Goal: Task Accomplishment & Management: Use online tool/utility

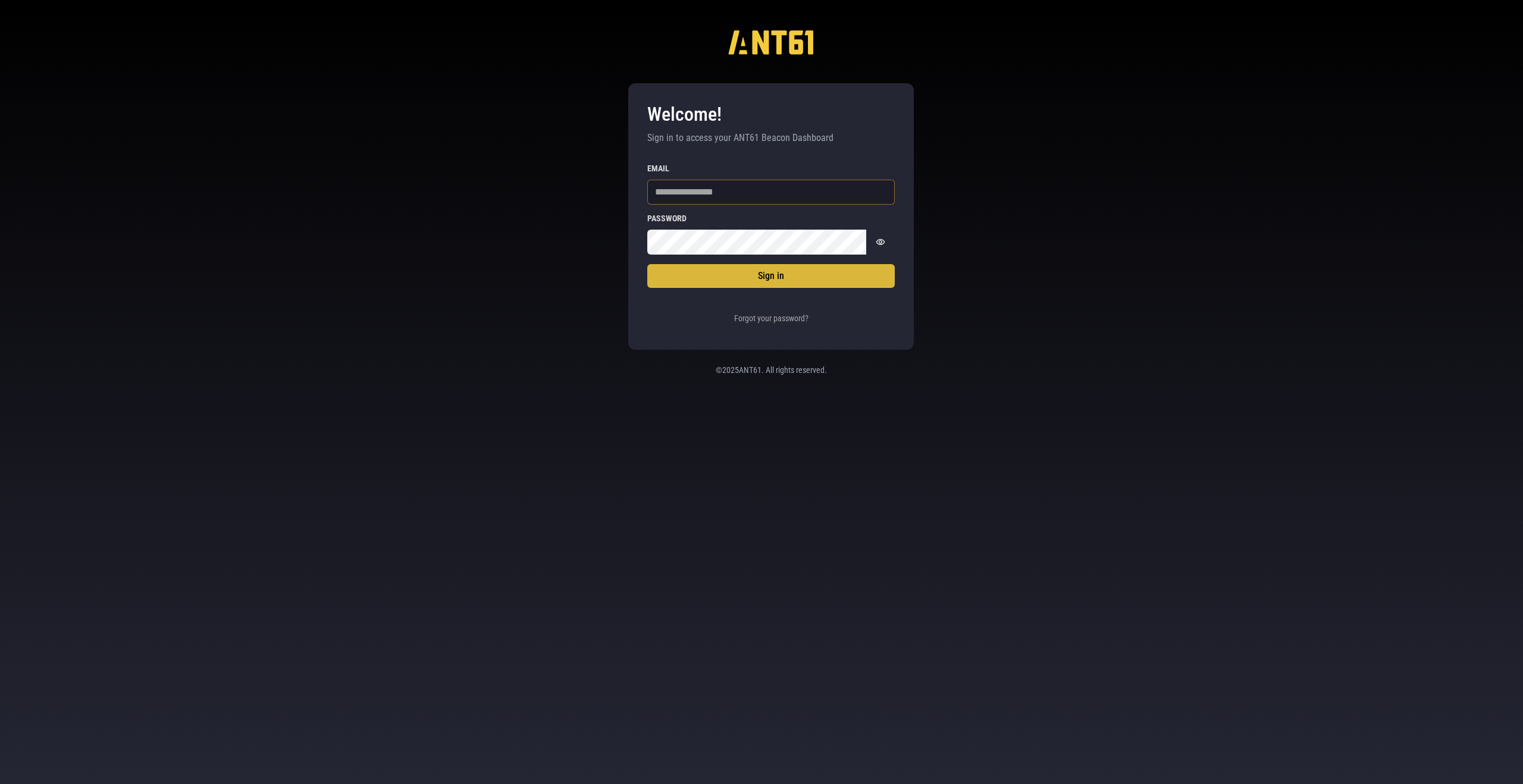
type input "**********"
click at [753, 276] on button "Sign in" at bounding box center [770, 276] width 247 height 24
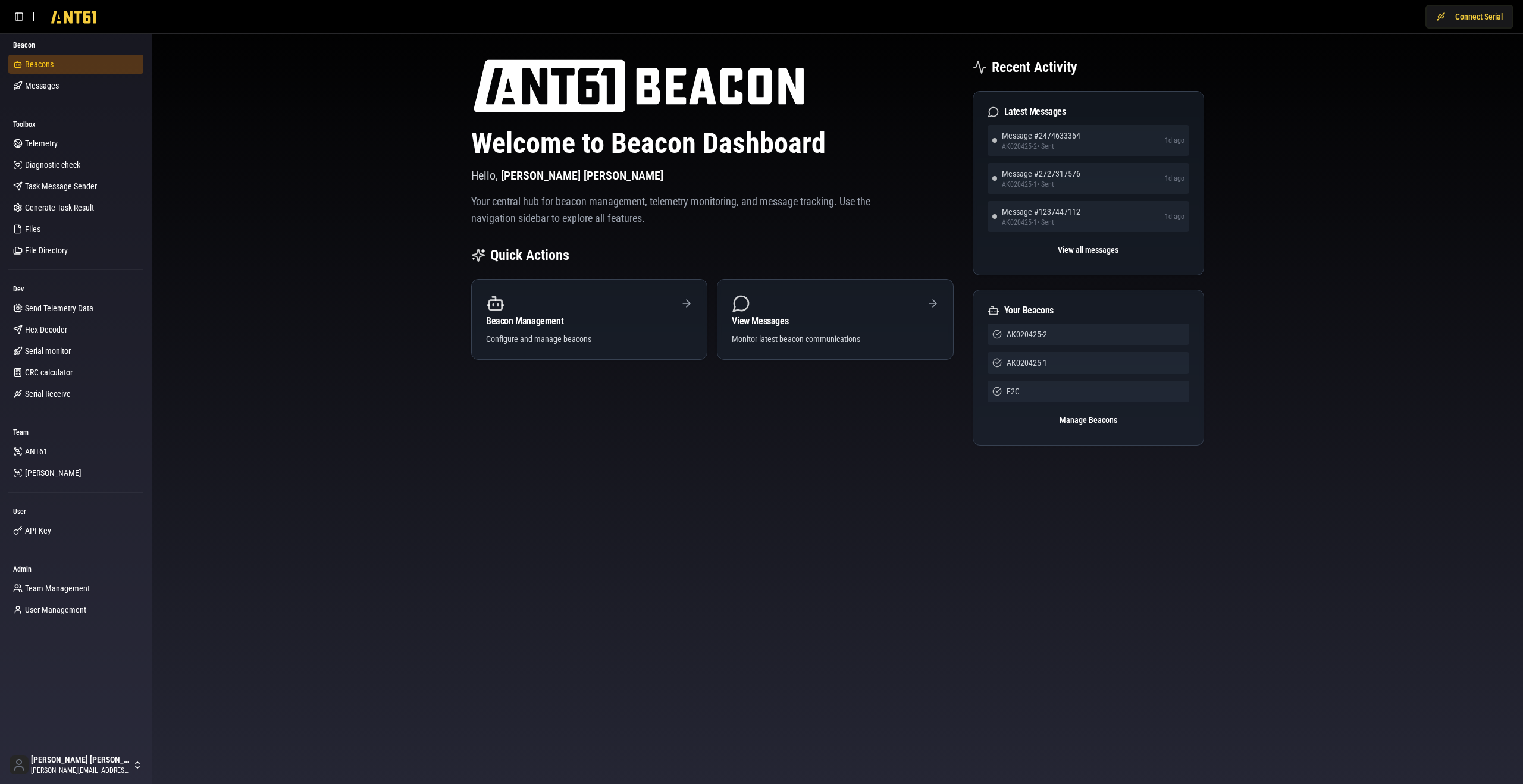
click at [39, 58] on span "Beacons" at bounding box center [39, 64] width 28 height 12
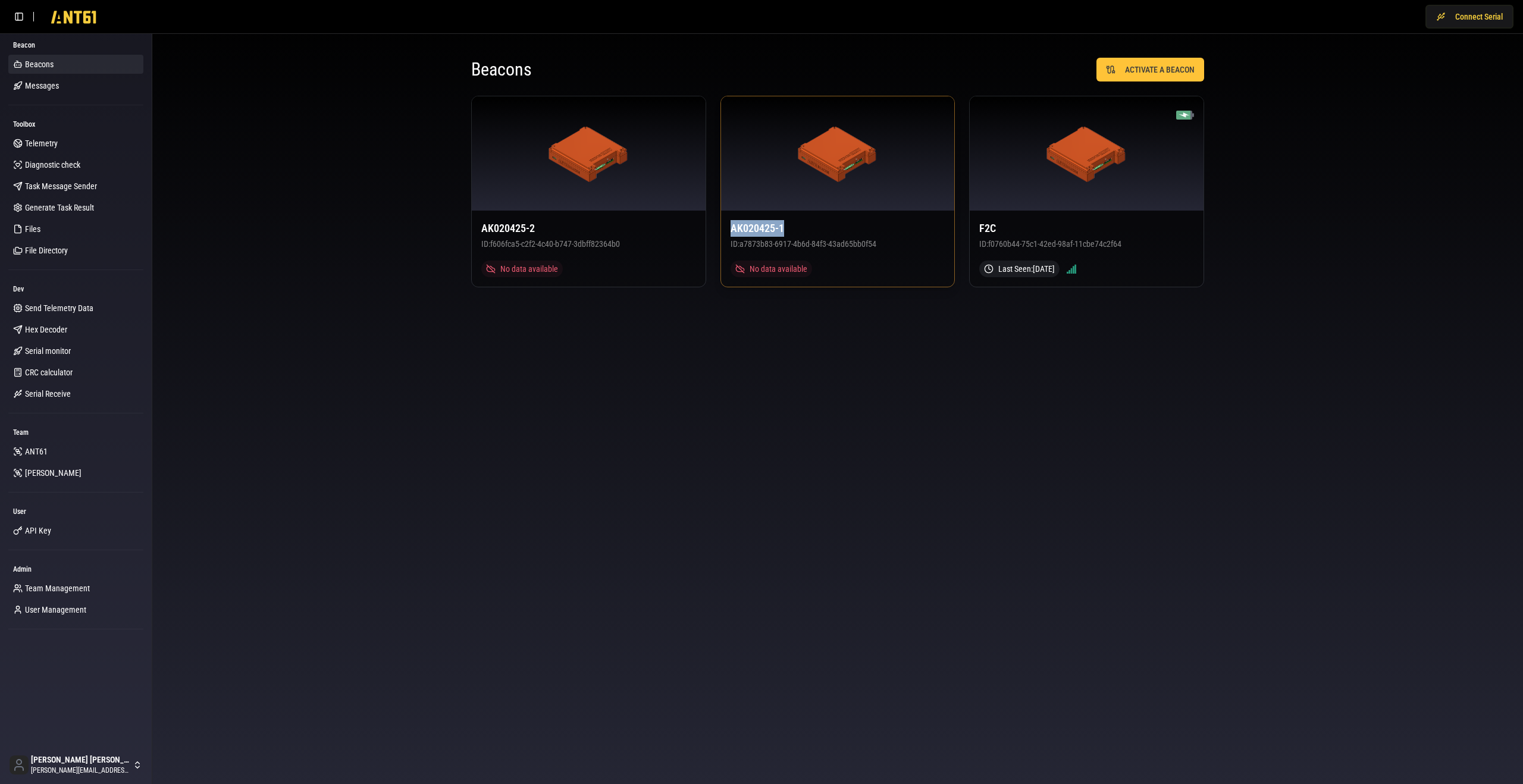
drag, startPoint x: 819, startPoint y: 226, endPoint x: 733, endPoint y: 224, distance: 86.0
click at [733, 224] on h3 "AK020425-1" at bounding box center [838, 229] width 215 height 17
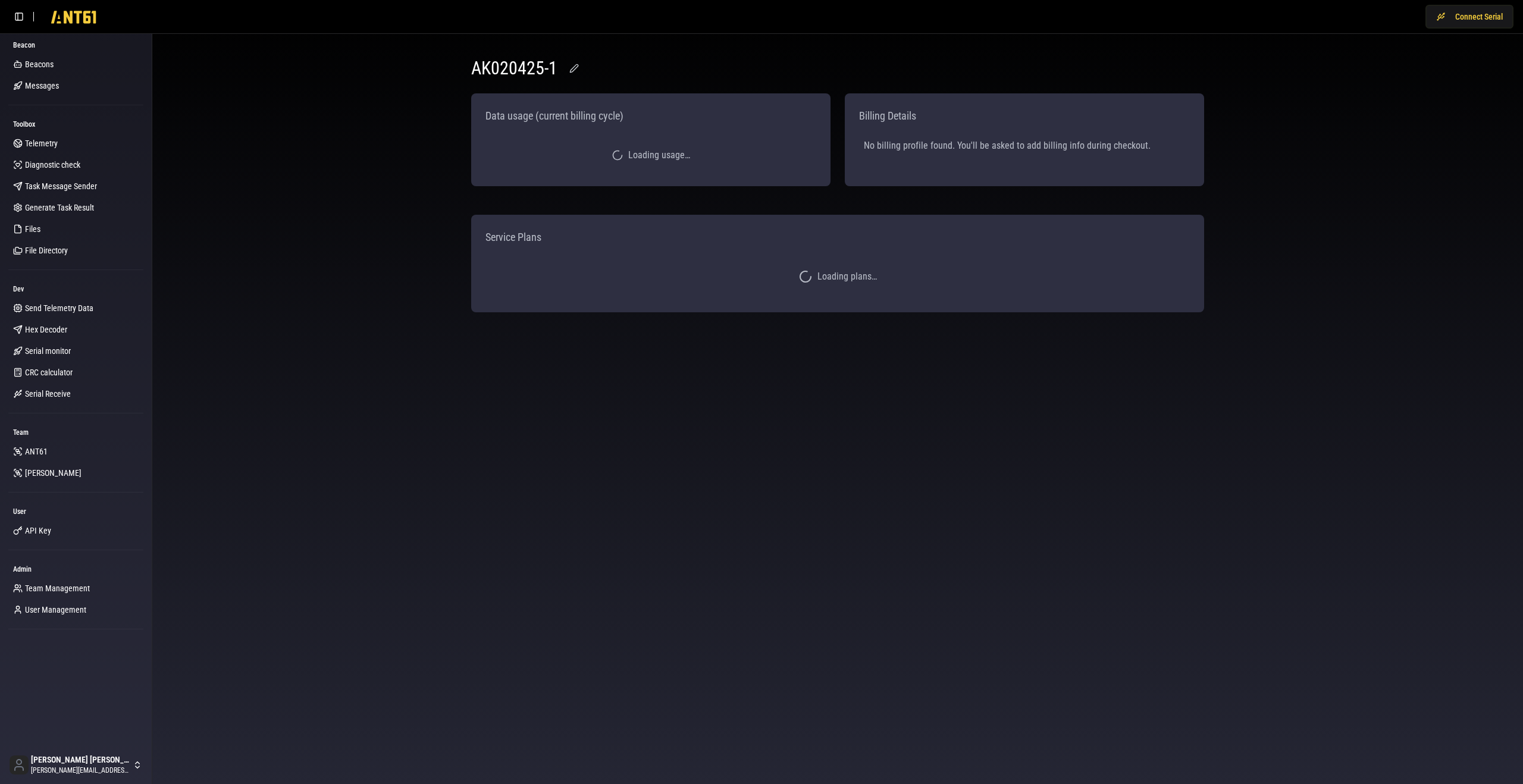
click at [503, 76] on h1 "AK020425-1" at bounding box center [514, 68] width 86 height 21
copy div "AK020425-1"
